Goal: Navigation & Orientation: Find specific page/section

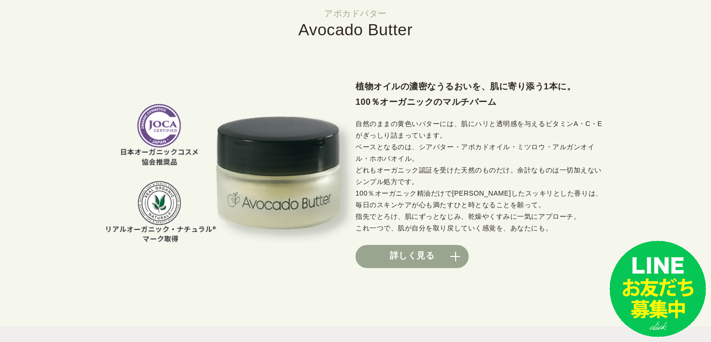
scroll to position [601, 0]
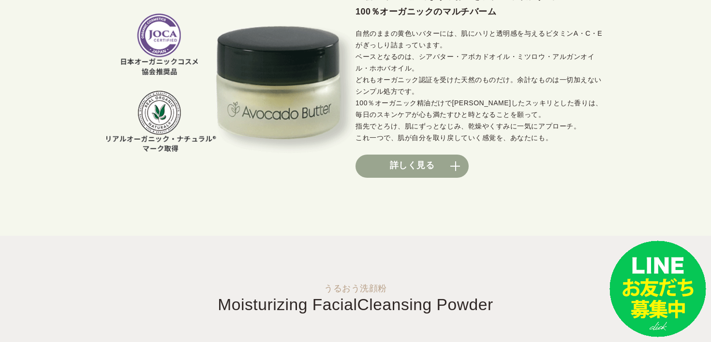
scroll to position [763, 0]
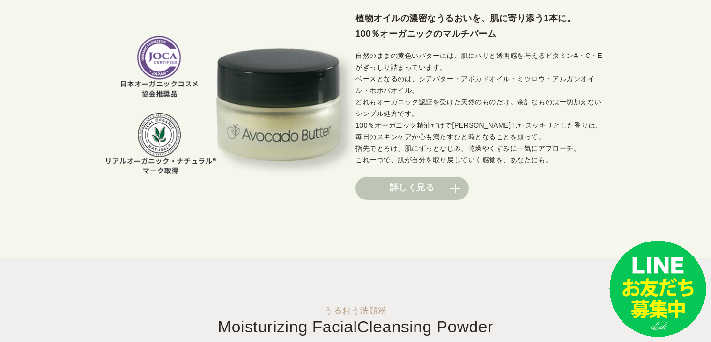
click at [448, 188] on link "詳しく見る" at bounding box center [412, 188] width 113 height 23
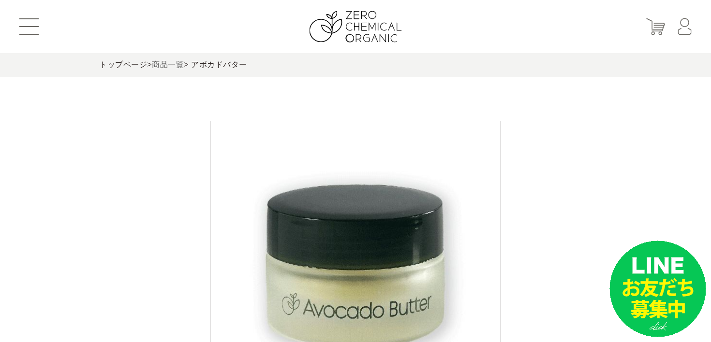
click at [161, 63] on link "商品一覧" at bounding box center [168, 64] width 32 height 8
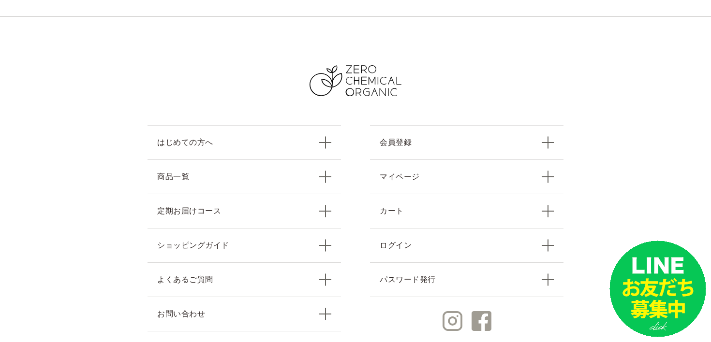
scroll to position [1653, 0]
